Goal: Task Accomplishment & Management: Manage account settings

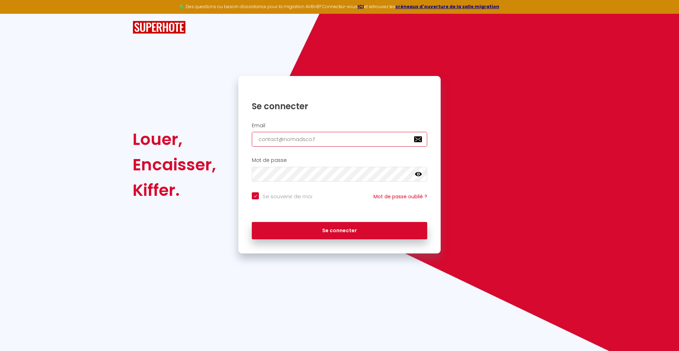
type input "[EMAIL_ADDRESS][DOMAIN_NAME]"
checkbox input "true"
type input "[EMAIL_ADDRESS][DOMAIN_NAME]"
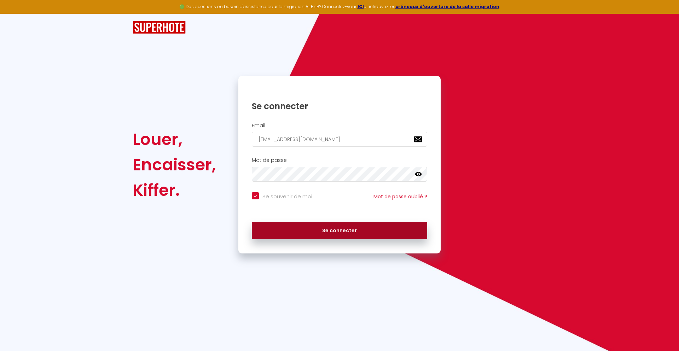
click at [340, 231] on button "Se connecter" at bounding box center [339, 231] width 175 height 18
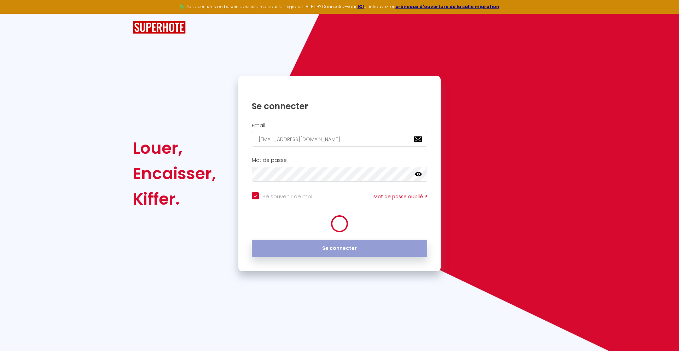
checkbox input "true"
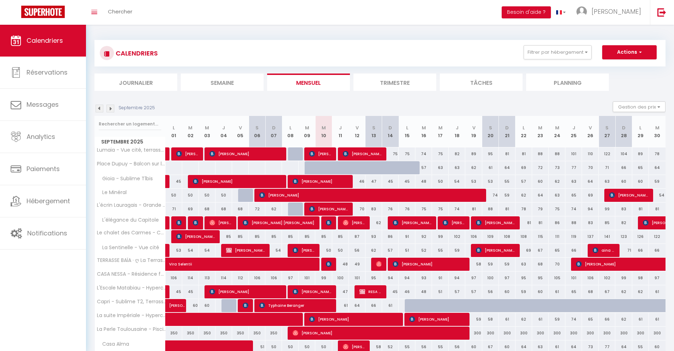
click at [136, 82] on li "Journalier" at bounding box center [135, 82] width 83 height 17
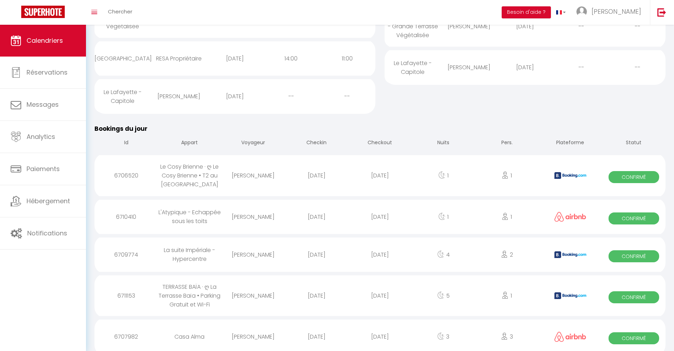
scroll to position [206, 0]
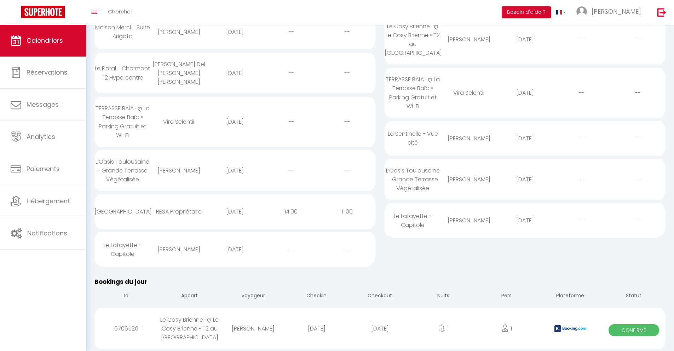
click at [380, 329] on div "[DATE]" at bounding box center [379, 328] width 63 height 23
select select "0"
select select "1"
select select
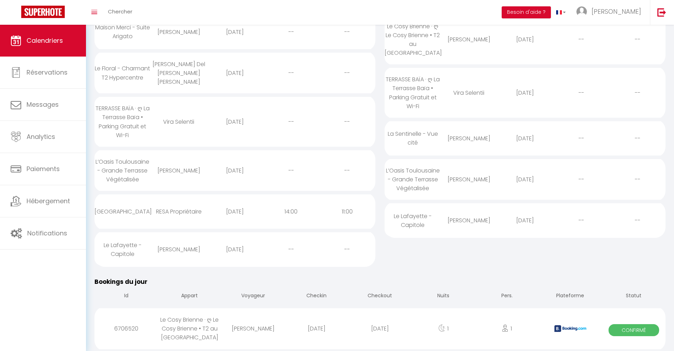
select select
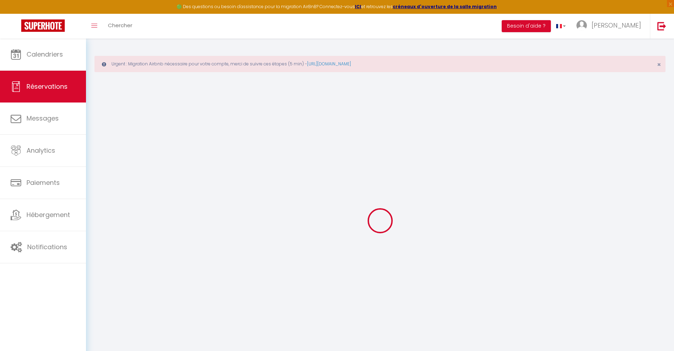
select select
checkbox input "false"
select select
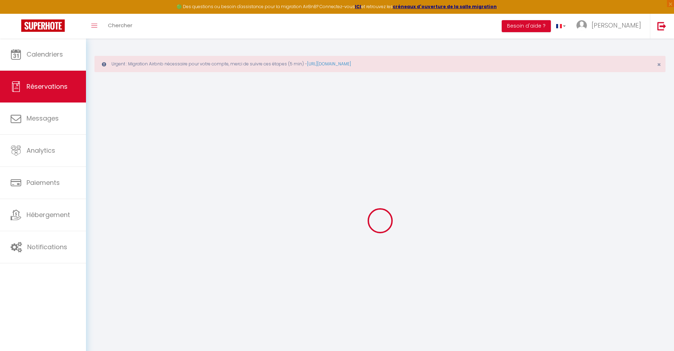
checkbox input "false"
type textarea "** THIS RESERVATION HAS BEEN PRE-PAID ** BOOKING NOTE : Payment charge is EUR 1…"
type input "40"
type input "3.91"
select select
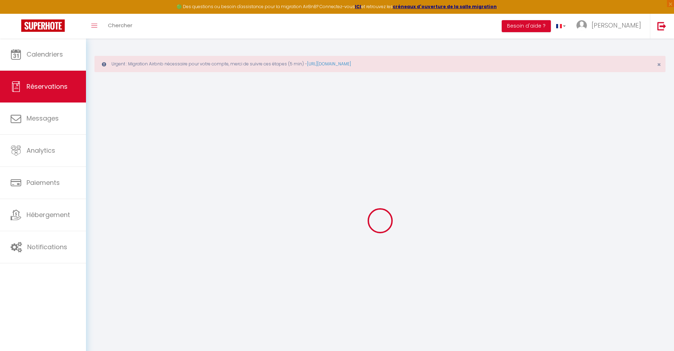
select select
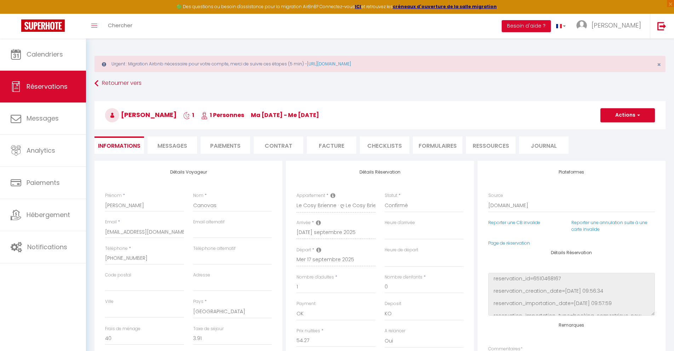
checkbox input "false"
select select
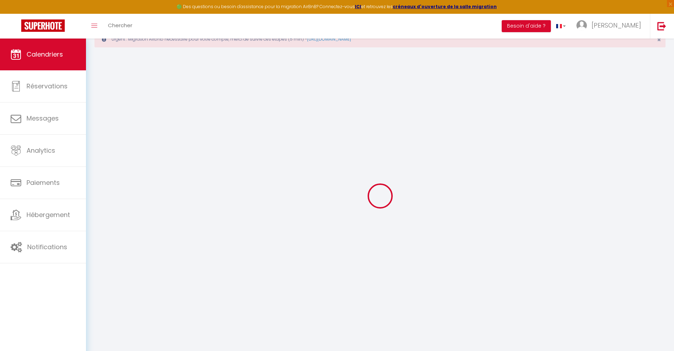
scroll to position [39, 0]
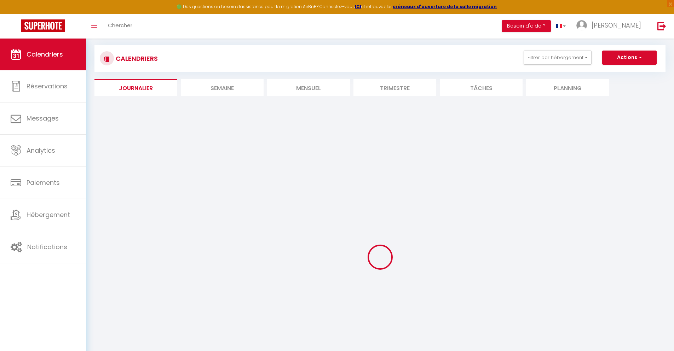
select select
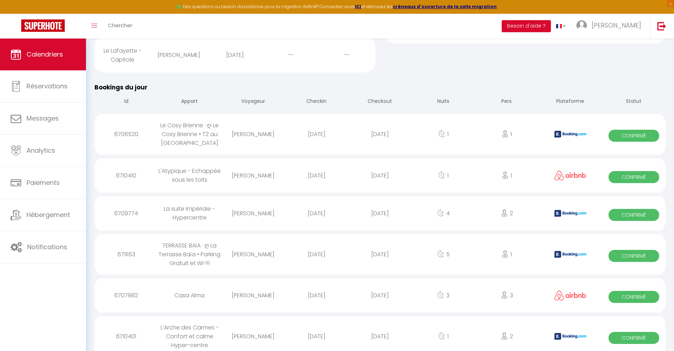
scroll to position [288, 0]
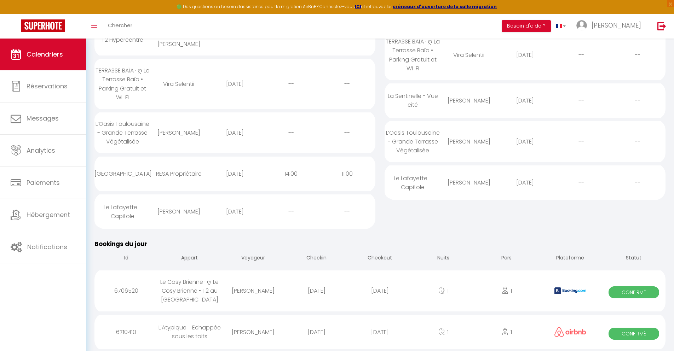
click at [380, 332] on div "[DATE]" at bounding box center [379, 332] width 63 height 23
select select "0"
select select "1"
select select
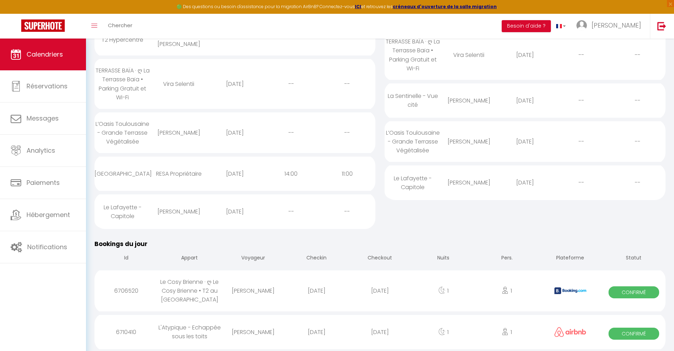
select select
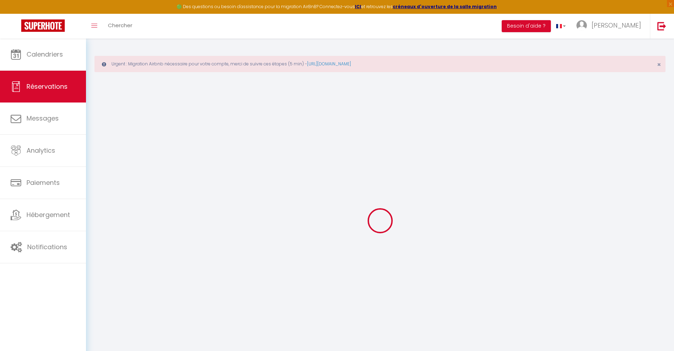
type input "[PERSON_NAME]"
type input "Lagrange"
type input "[EMAIL_ADDRESS][DOMAIN_NAME]"
type input "[PHONE_NUMBER]"
select select
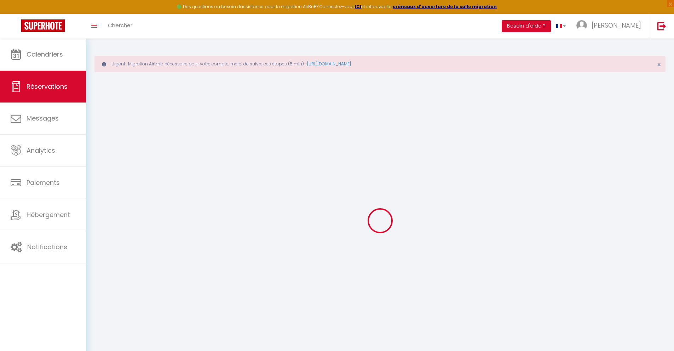
type input "18.38"
select select "56215"
select select "1"
select select
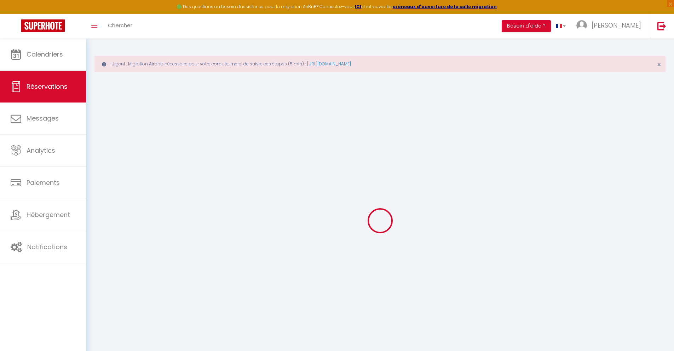
type input "1"
select select "12"
select select
type input "69"
checkbox input "false"
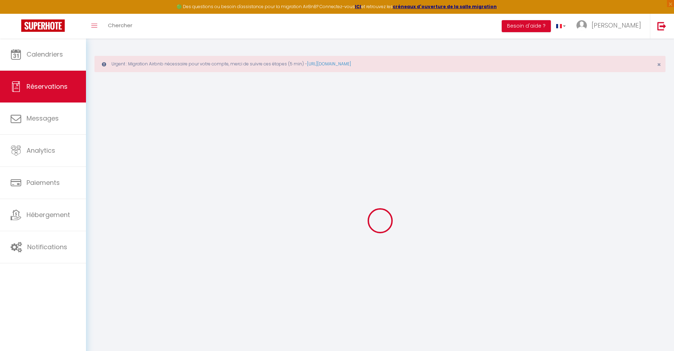
type input "6.9"
select select "1"
type input "0"
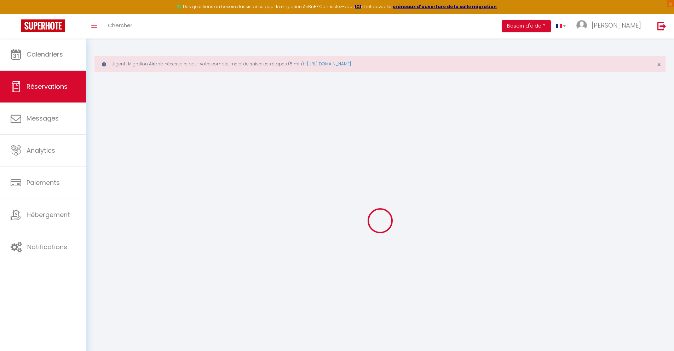
select select
select select "15"
checkbox input "false"
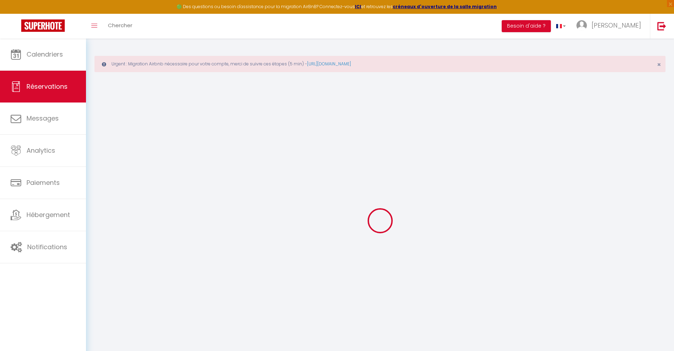
select select
checkbox input "false"
select select
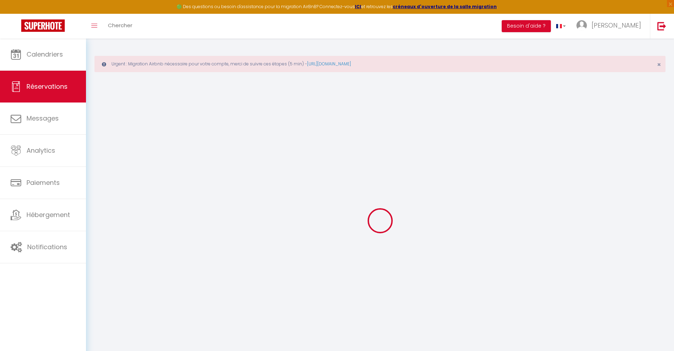
select select
checkbox input "false"
select select
type input "40"
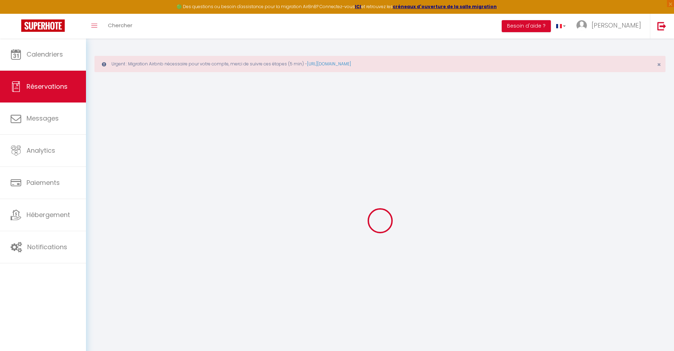
type input "4.47"
select select
checkbox input "false"
select select
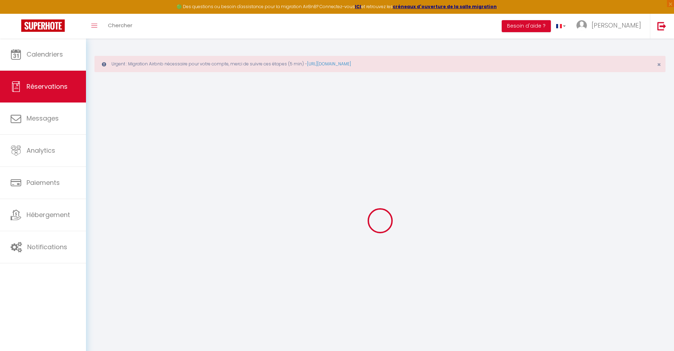
checkbox input "false"
select select
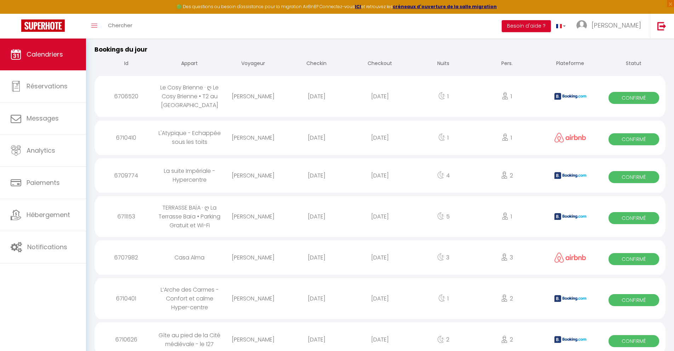
scroll to position [325, 0]
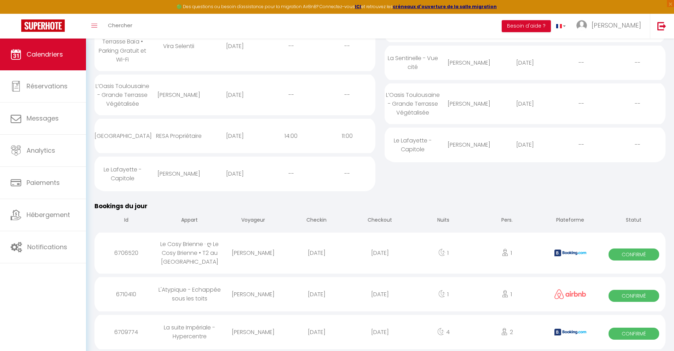
click at [380, 332] on div "[DATE]" at bounding box center [379, 332] width 63 height 23
select select "0"
select select "1"
select select
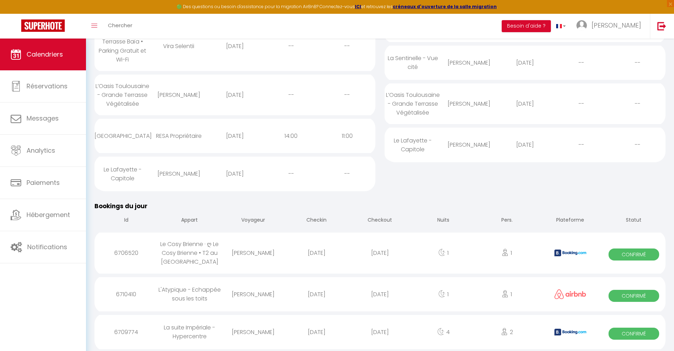
select select
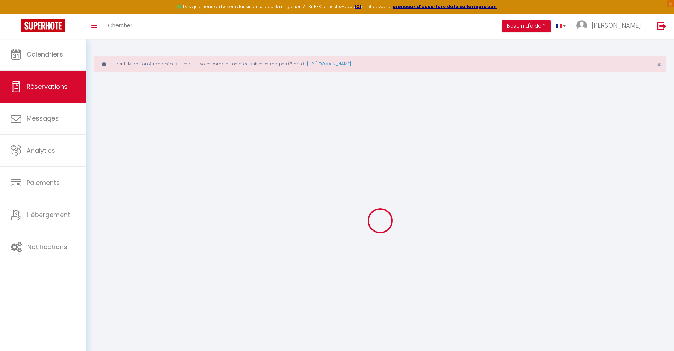
select select
checkbox input "false"
type textarea "** THIS RESERVATION HAS BEEN PRE-PAID ** Reservation has a cancellation grace p…"
type input "40"
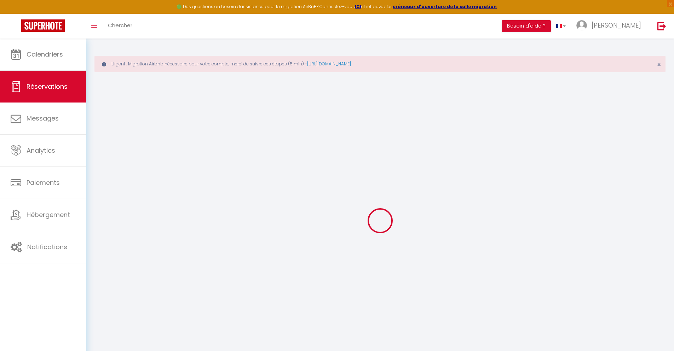
type input "13.84"
select select
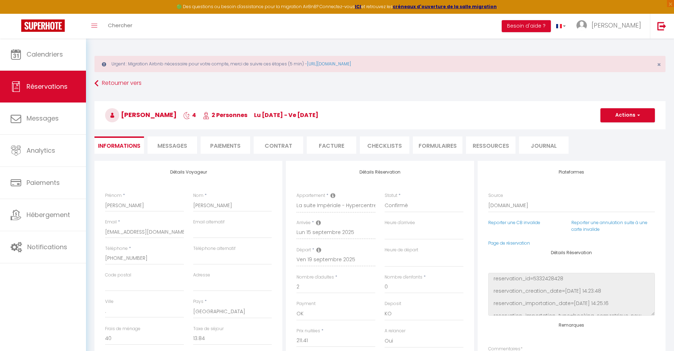
checkbox input "false"
select select
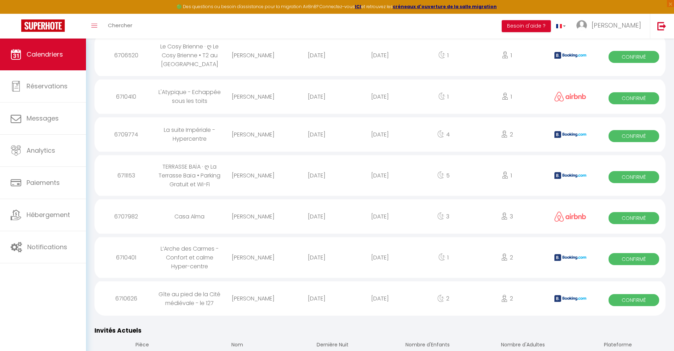
scroll to position [370, 0]
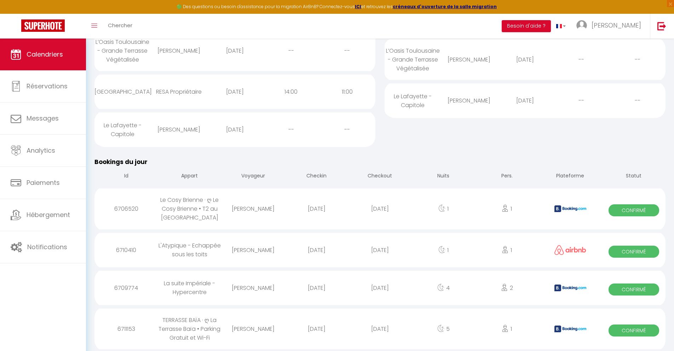
click at [380, 329] on div "[DATE]" at bounding box center [379, 329] width 63 height 23
select select "0"
select select "1"
select select
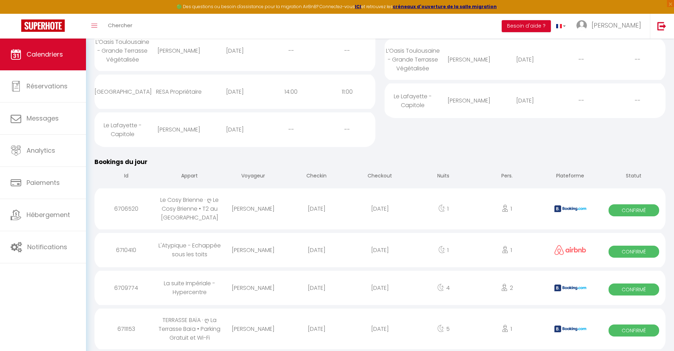
select select
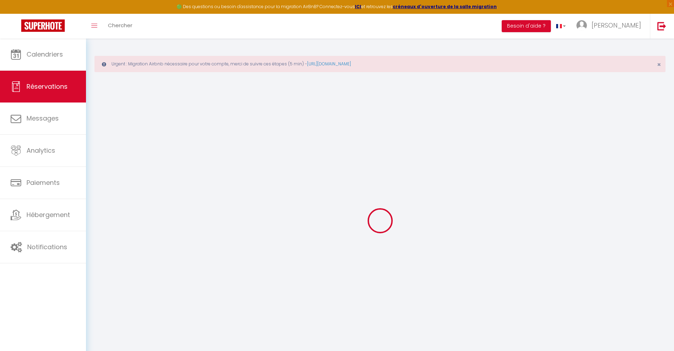
select select
checkbox input "false"
select select
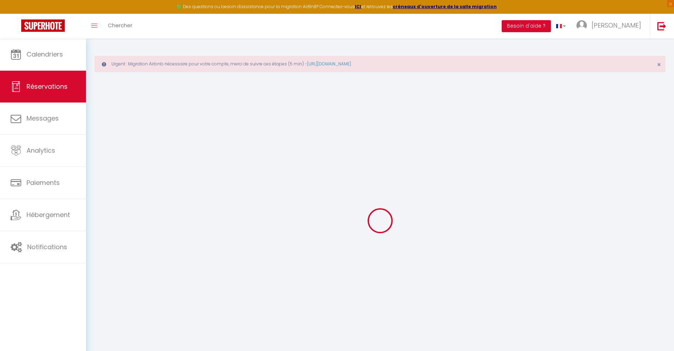
checkbox input "false"
type textarea "** THIS RESERVATION HAS BEEN PRE-PAID ** BOOKING NOTE : Payment charge is EUR 4…"
type input "40"
type input "19.03"
select select
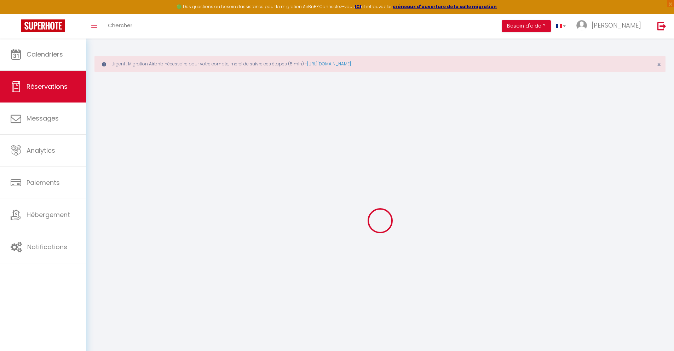
select select
checkbox input "false"
select select
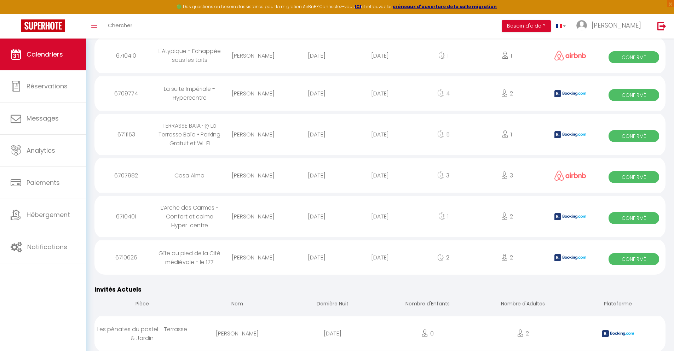
scroll to position [407, 0]
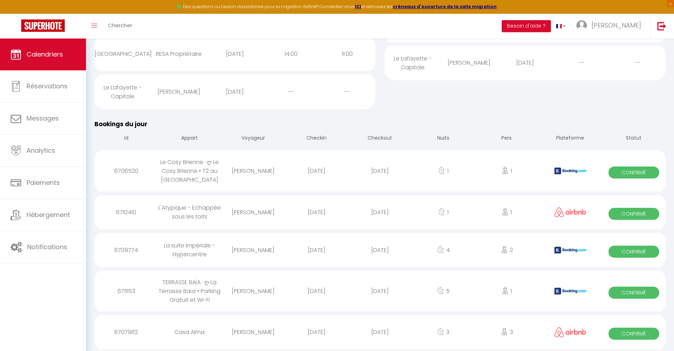
click at [380, 332] on div "[DATE]" at bounding box center [379, 332] width 63 height 23
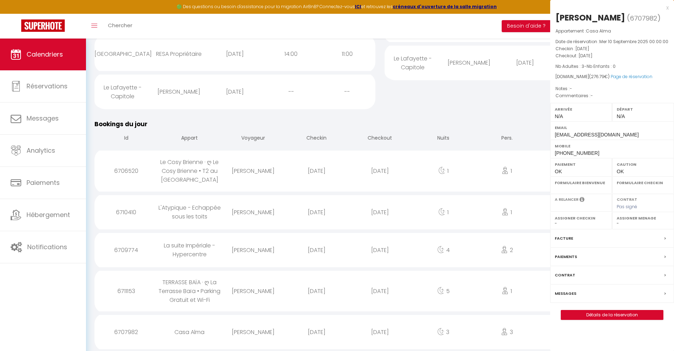
select select "0"
select select "1"
select select
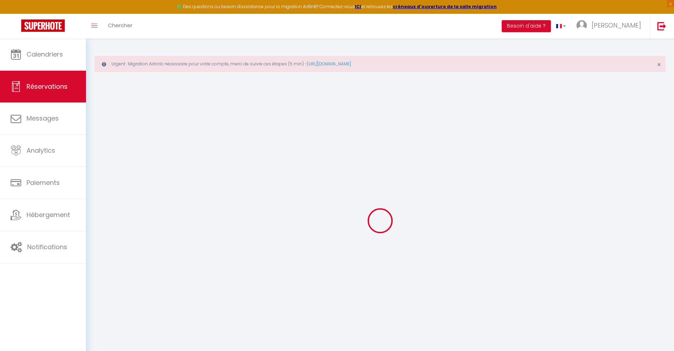
select select
checkbox input "false"
select select
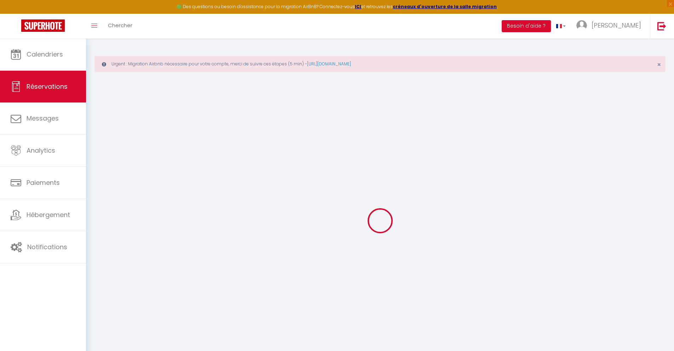
type input "32"
type input "17.79"
select select
checkbox input "false"
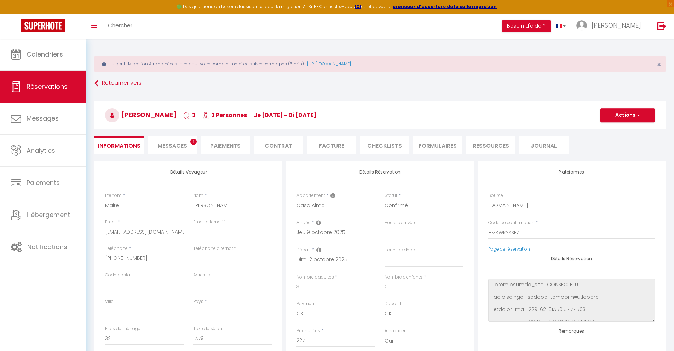
select select
checkbox input "false"
select select
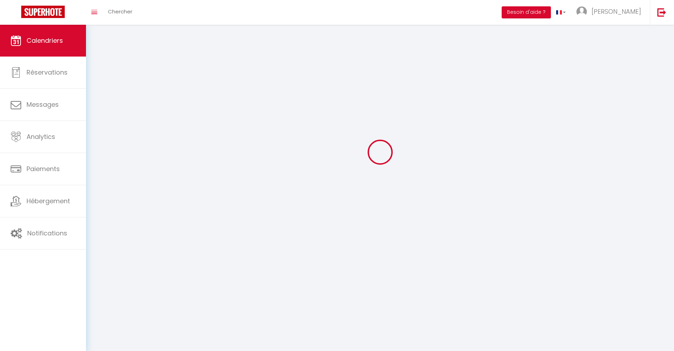
scroll to position [39, 0]
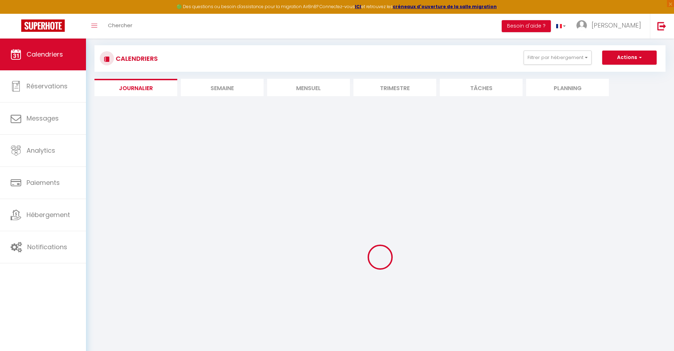
select select
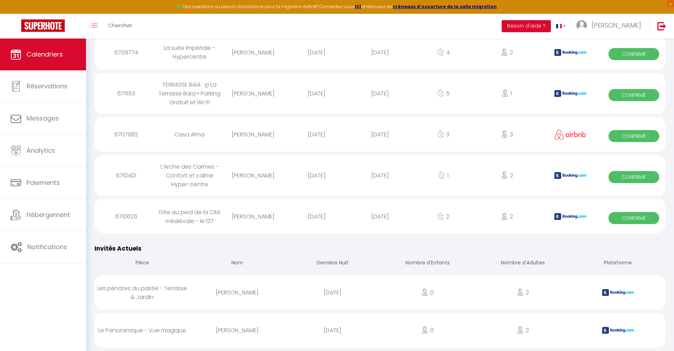
scroll to position [452, 0]
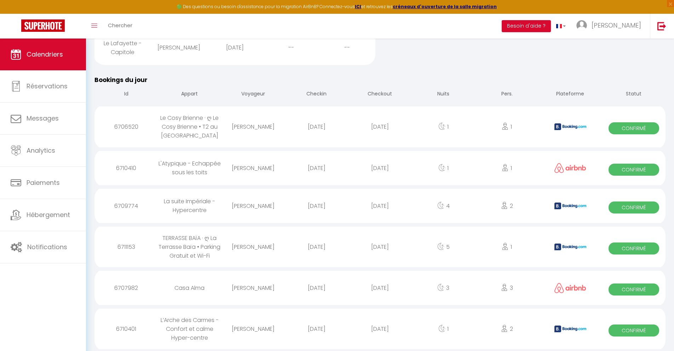
click at [380, 329] on div "[DATE]" at bounding box center [379, 329] width 63 height 23
select select "0"
select select "1"
select select
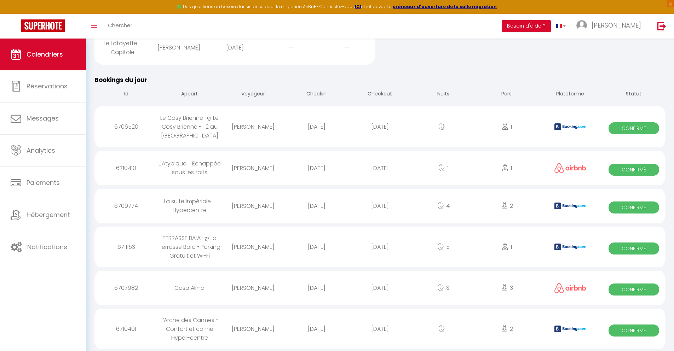
select select
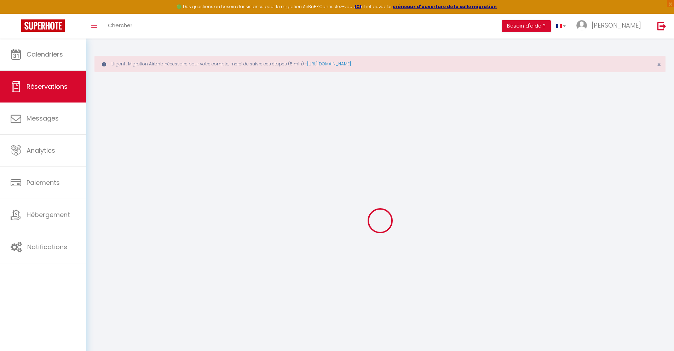
select select
checkbox input "false"
type textarea "** THIS RESERVATION HAS BEEN PRE-PAID ** BOOKING NOTE : Payment charge is EUR 1…"
type input "45"
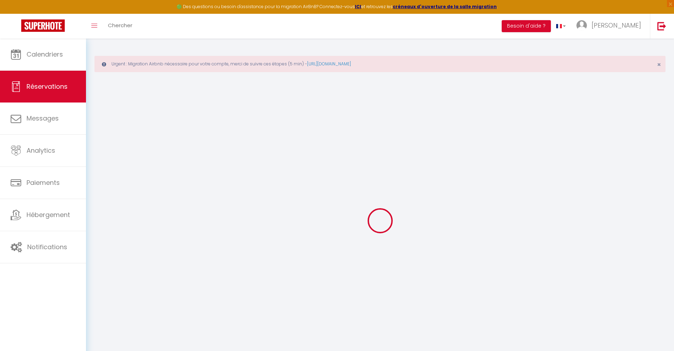
type input "4.59"
select select
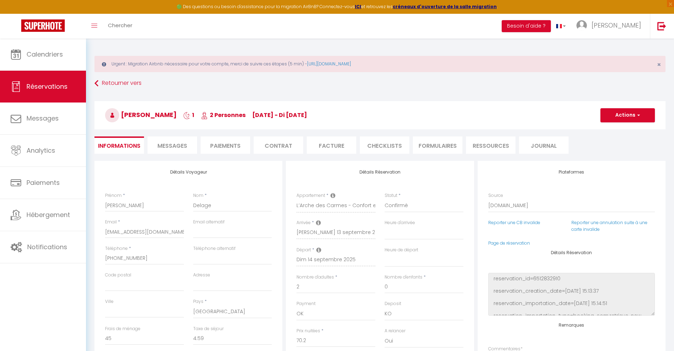
checkbox input "false"
select select
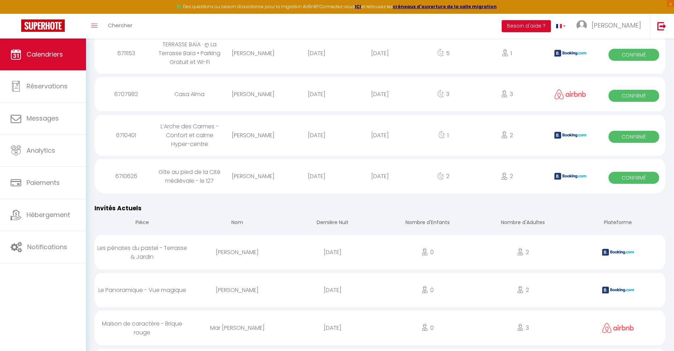
scroll to position [488, 0]
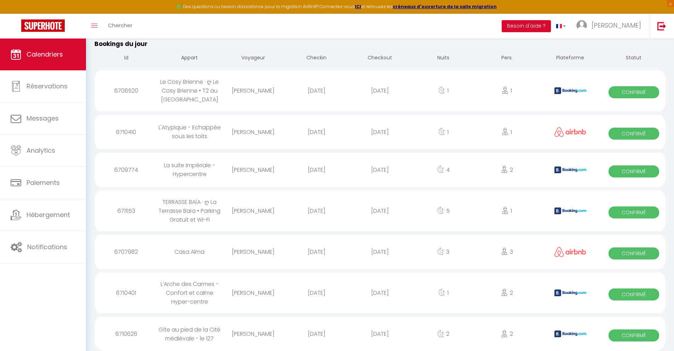
click at [380, 333] on div "[DATE]" at bounding box center [379, 334] width 63 height 23
select select "0"
select select "1"
select select
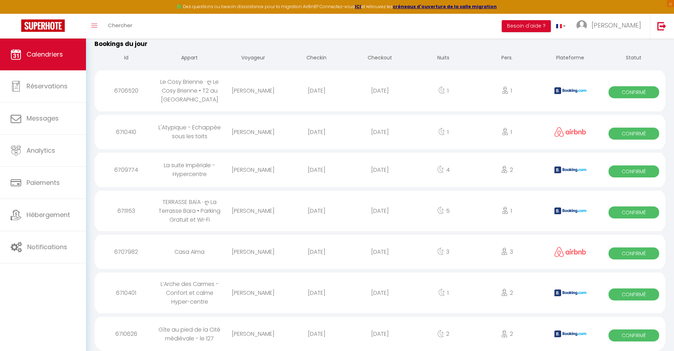
select select
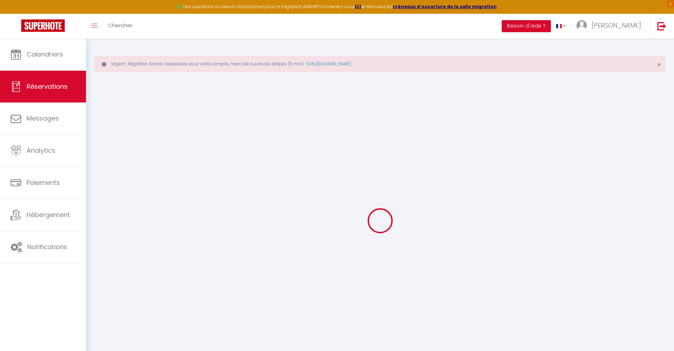
select select
checkbox input "false"
select select
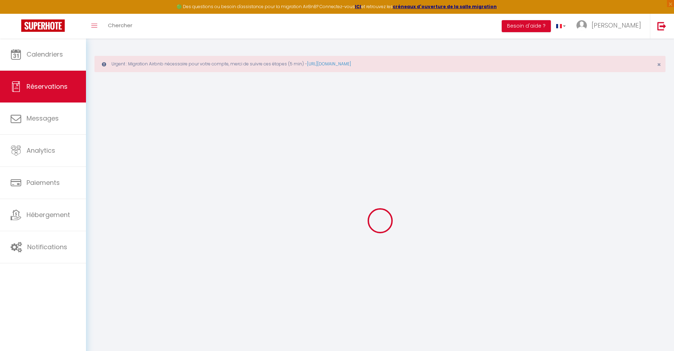
checkbox input "false"
type textarea "** THIS RESERVATION HAS BEEN PRE-PAID ** BOOKING NOTE : Payment charge is EUR 2…"
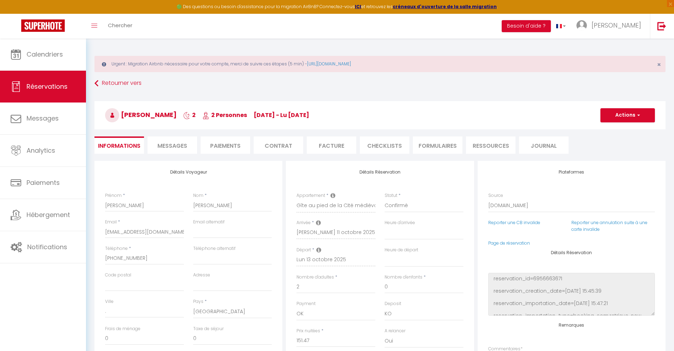
type input "25"
type input "7.57"
select select
checkbox input "false"
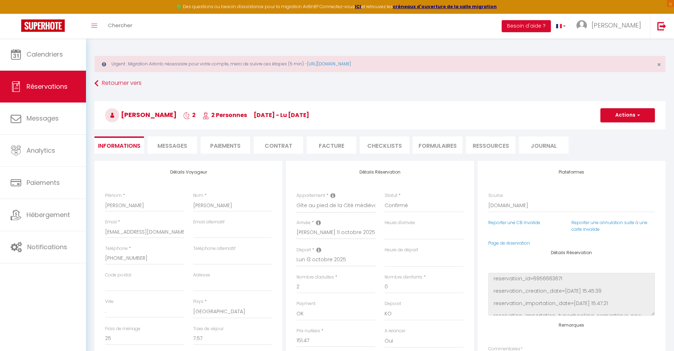
select select
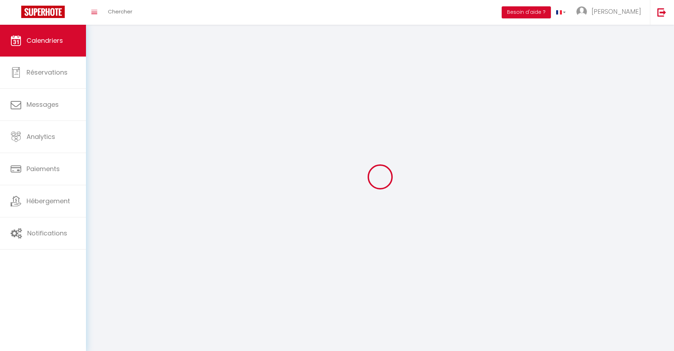
scroll to position [39, 0]
